Goal: Information Seeking & Learning: Learn about a topic

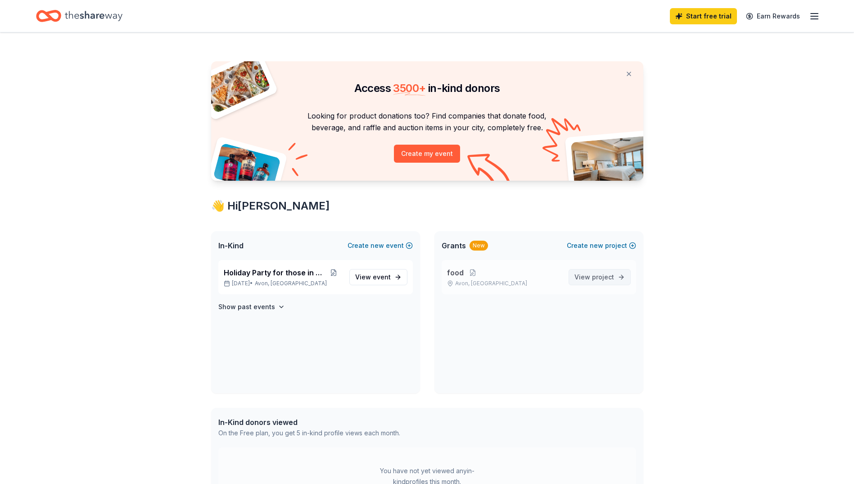
click at [591, 279] on span "View project" at bounding box center [595, 277] width 40 height 11
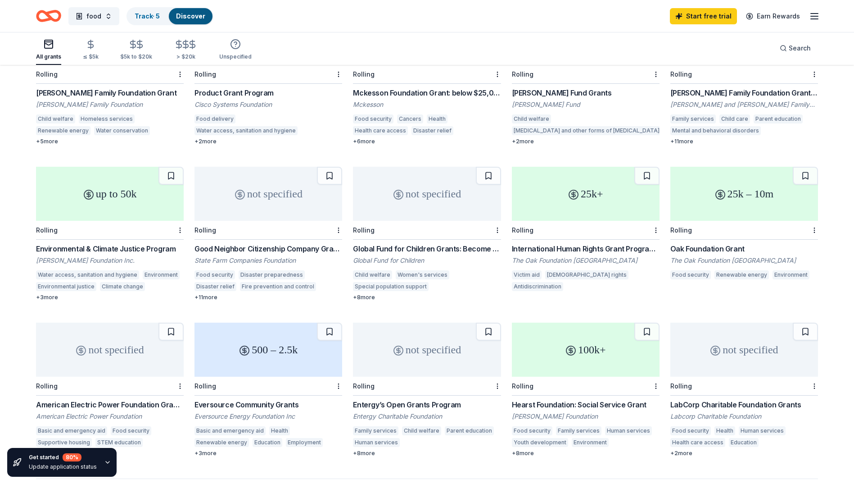
scroll to position [270, 0]
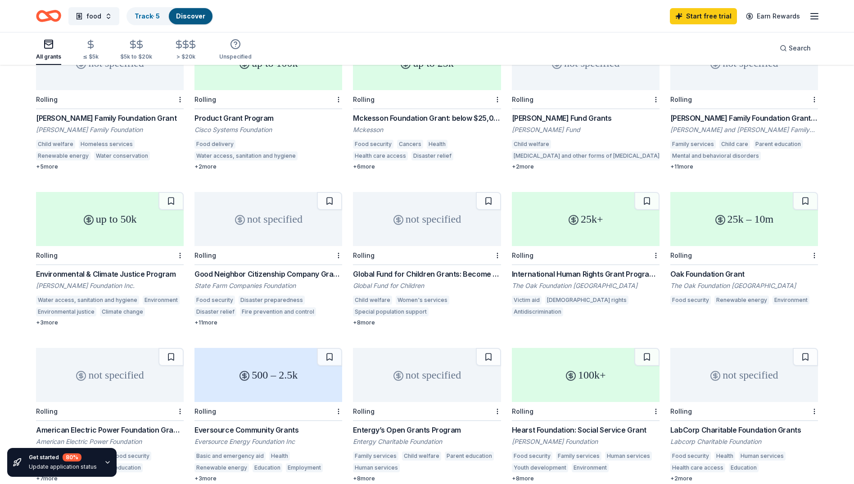
click at [439, 118] on div "Mckesson Foundation Grant: below $25,000" at bounding box center [427, 118] width 148 height 11
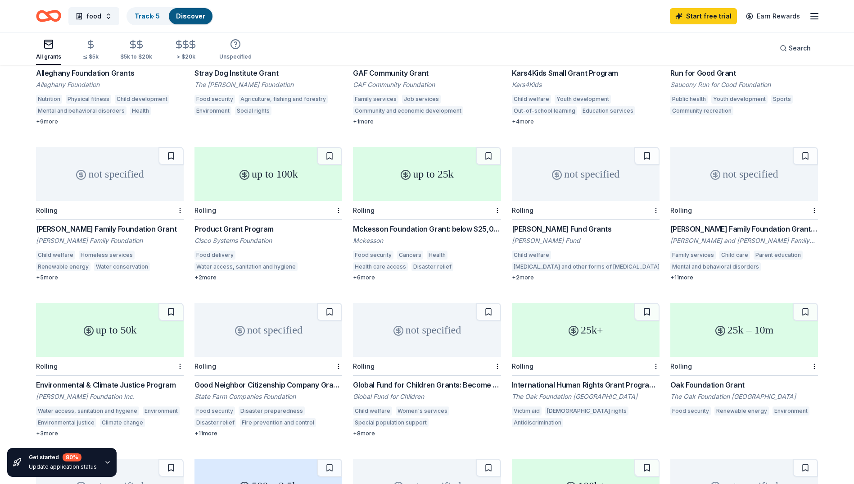
scroll to position [156, 0]
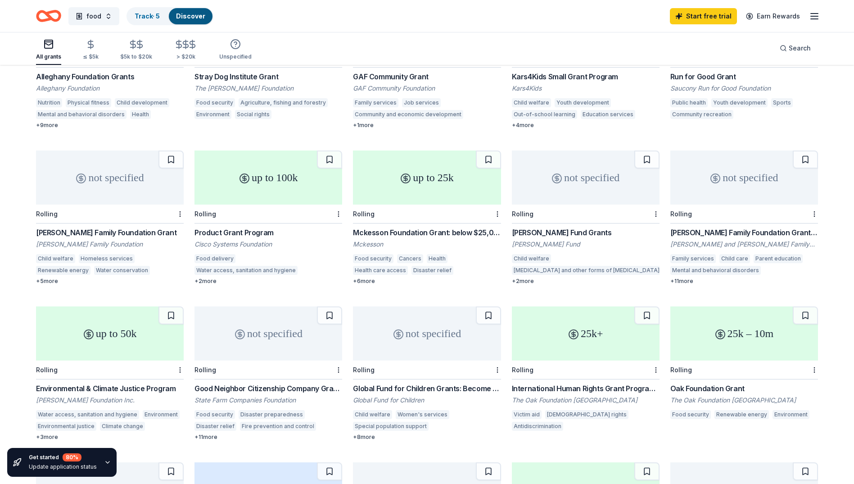
click at [253, 241] on div "Cisco Systems Foundation" at bounding box center [269, 244] width 148 height 9
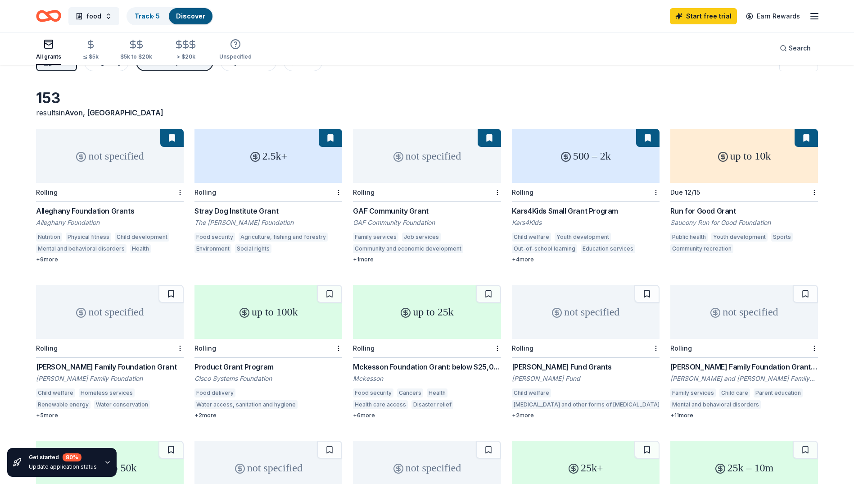
scroll to position [21, 0]
click at [723, 209] on div "Run for Good Grant" at bounding box center [744, 211] width 148 height 11
click at [105, 213] on div "Alleghany Foundation Grants" at bounding box center [110, 211] width 148 height 11
click at [246, 209] on div "Stray Dog Institute Grant" at bounding box center [269, 211] width 148 height 11
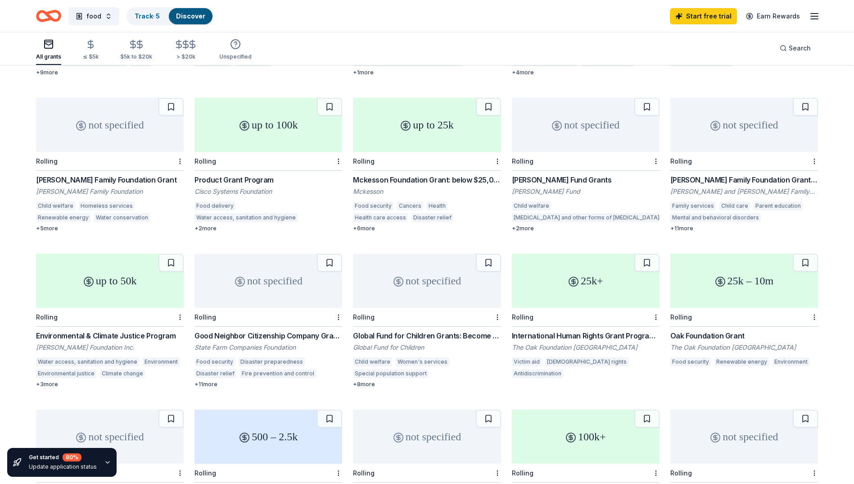
scroll to position [246, 0]
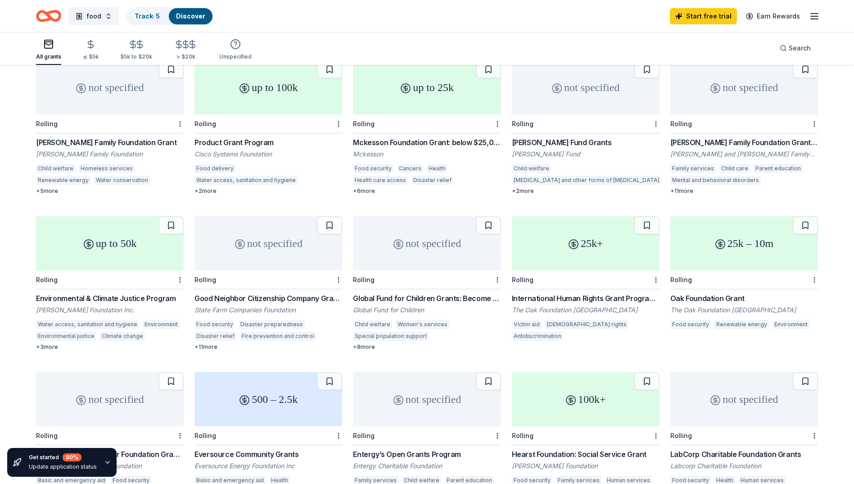
click at [270, 299] on div "Good Neighbor Citizenship Company Grants" at bounding box center [269, 298] width 148 height 11
click at [293, 299] on div "Good Neighbor Citizenship Company Grants" at bounding box center [269, 298] width 148 height 11
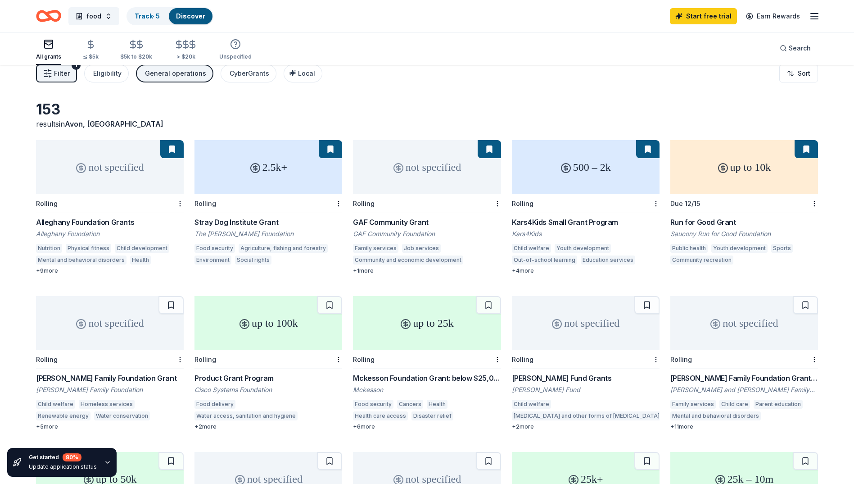
scroll to position [0, 0]
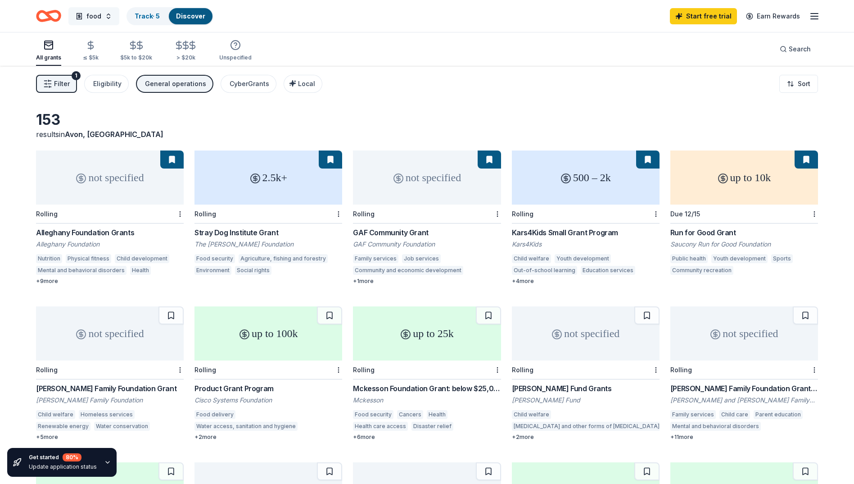
click at [92, 14] on span "food" at bounding box center [93, 16] width 15 height 11
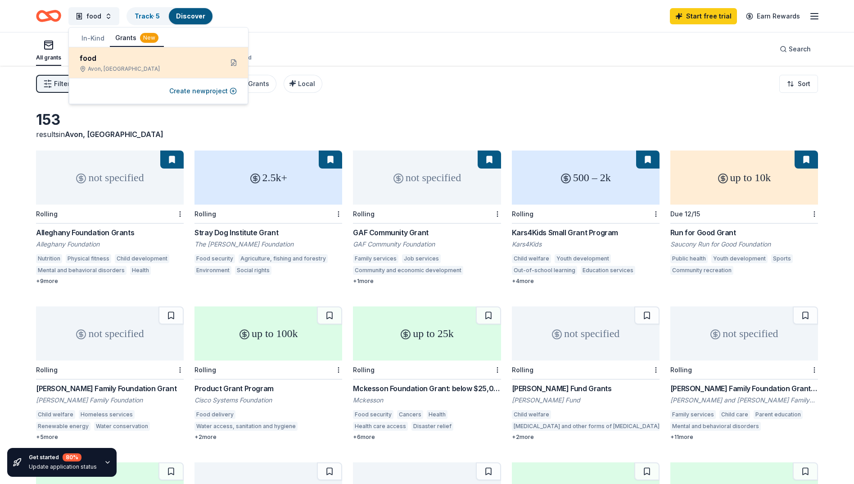
click at [86, 65] on div "food Avon, CT" at bounding box center [148, 63] width 136 height 20
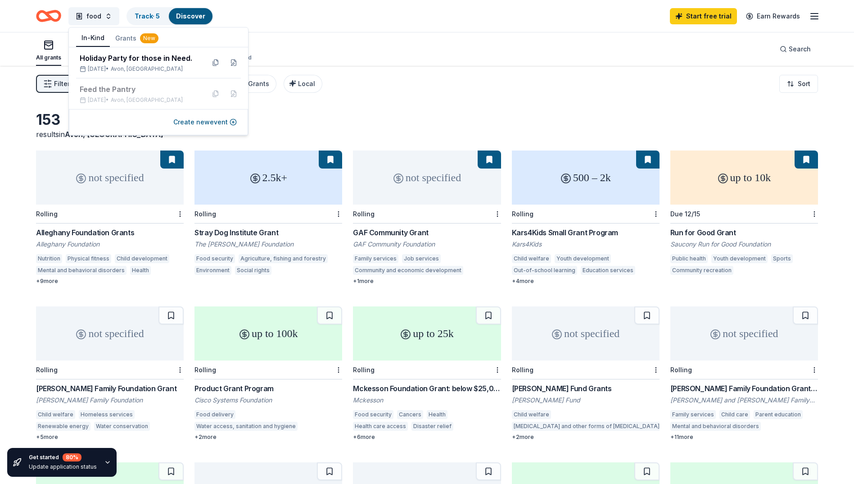
click at [98, 39] on button "In-Kind" at bounding box center [93, 38] width 34 height 17
click at [558, 82] on div "Filter 1 Eligibility General operations CyberGrants Local Sort" at bounding box center [427, 84] width 854 height 36
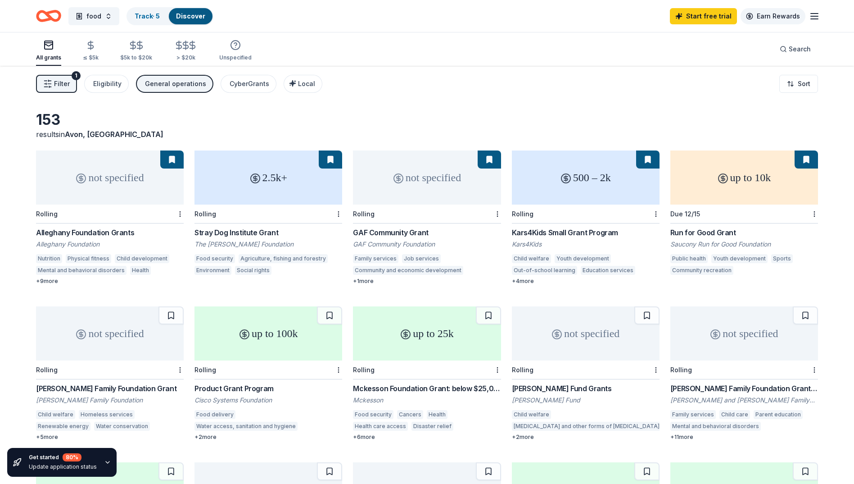
click at [775, 17] on link "Earn Rewards" at bounding box center [773, 16] width 65 height 16
click at [813, 17] on icon "button" at bounding box center [814, 16] width 11 height 11
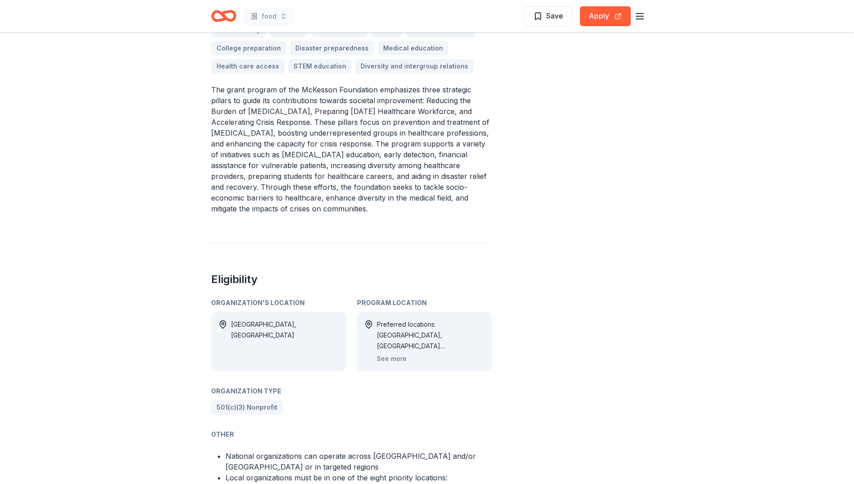
scroll to position [405, 0]
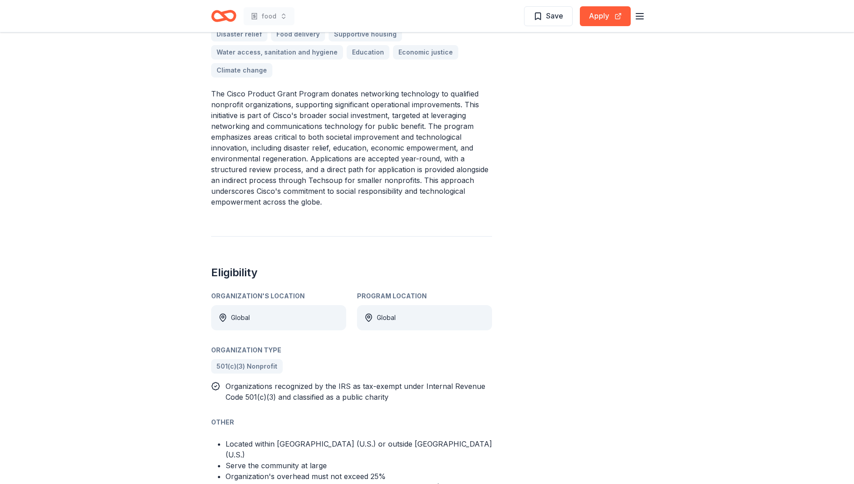
scroll to position [315, 0]
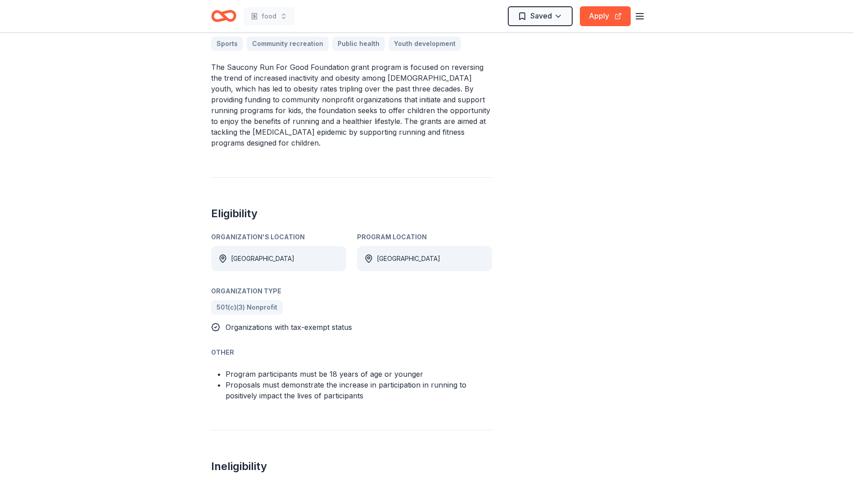
scroll to position [270, 0]
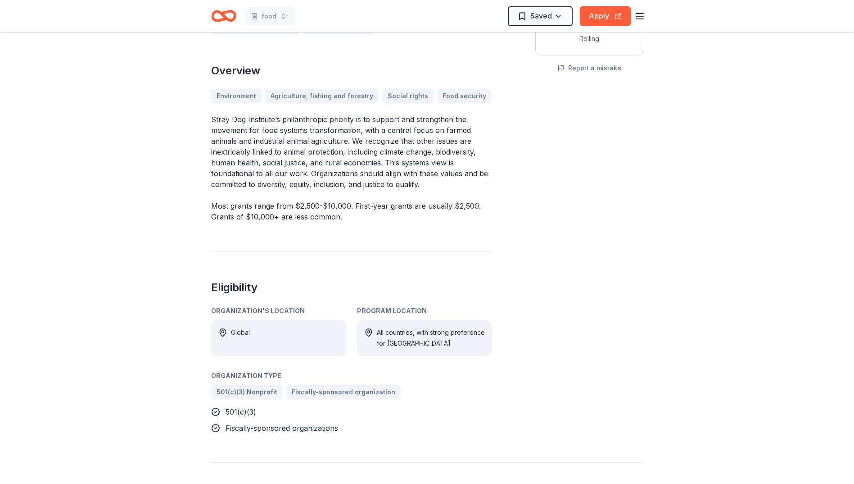
scroll to position [180, 0]
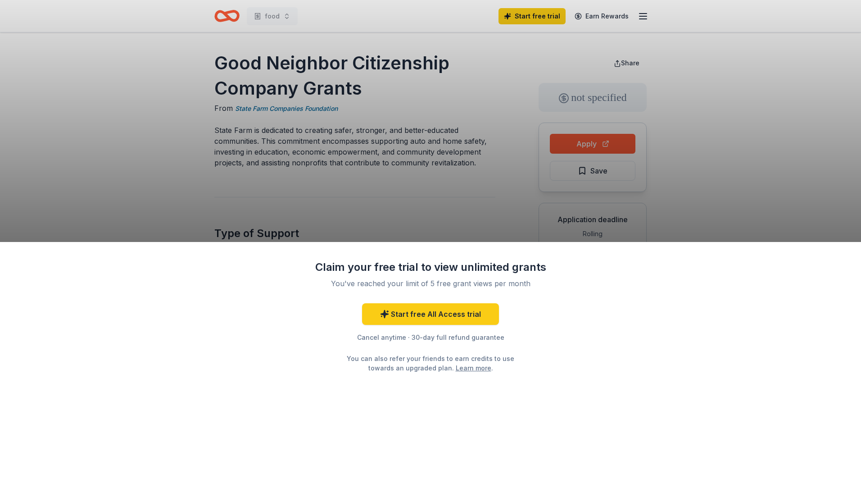
click at [750, 150] on div "Claim your free trial to view unlimited grants You've reached your limit of 5 f…" at bounding box center [430, 242] width 861 height 484
click at [411, 315] on link "Start free All Access trial" at bounding box center [430, 314] width 137 height 22
